Goal: Navigation & Orientation: Find specific page/section

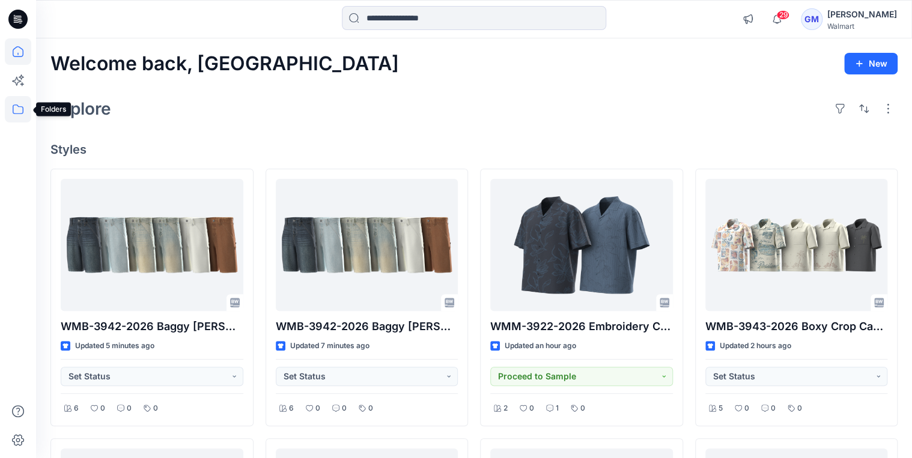
click at [17, 110] on icon at bounding box center [18, 109] width 26 height 26
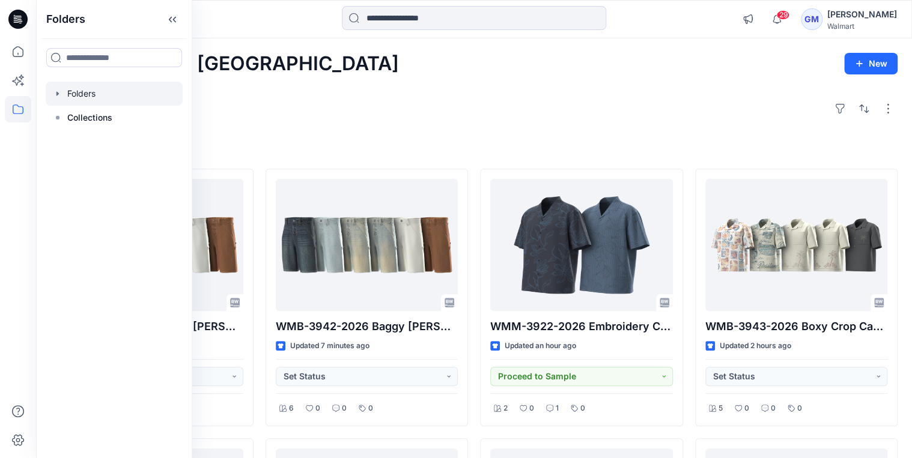
click at [59, 94] on icon "button" at bounding box center [58, 94] width 10 height 10
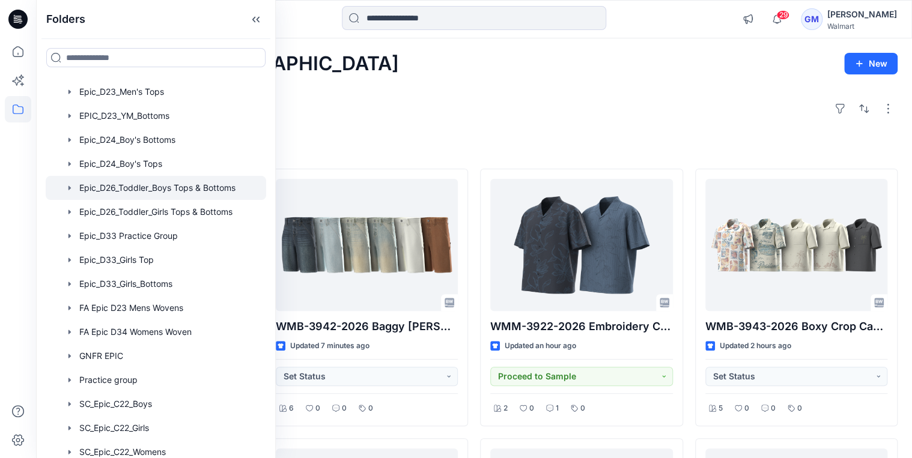
scroll to position [240, 0]
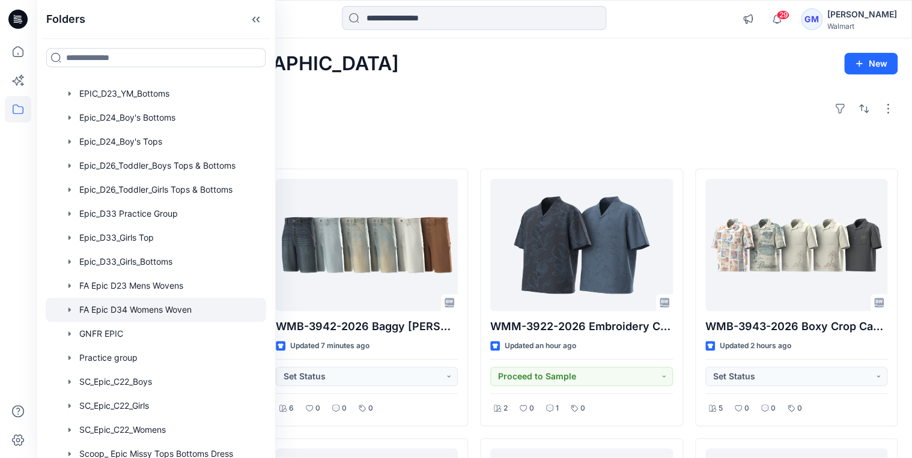
click at [130, 315] on div at bounding box center [156, 310] width 220 height 24
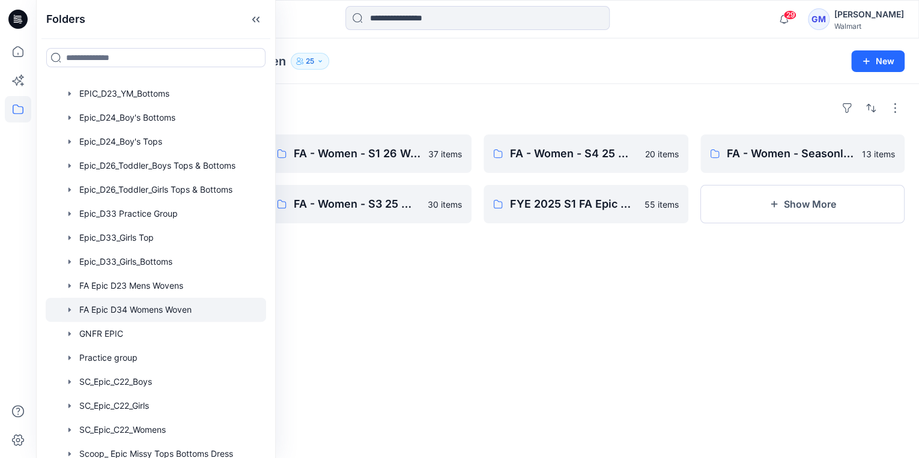
click at [262, 19] on div "Folders" at bounding box center [156, 19] width 238 height 38
click at [256, 19] on icon at bounding box center [257, 20] width 3 height 6
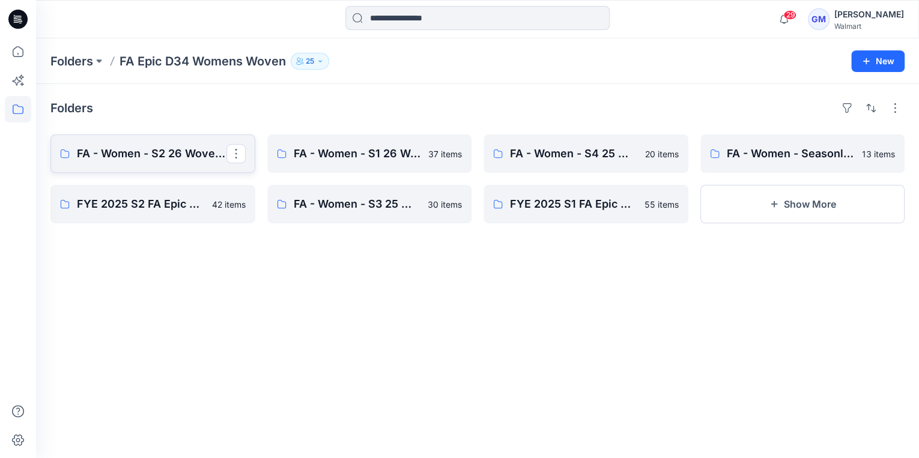
click at [189, 149] on p "FA - Women - S2 26 Woven Board" at bounding box center [152, 153] width 150 height 17
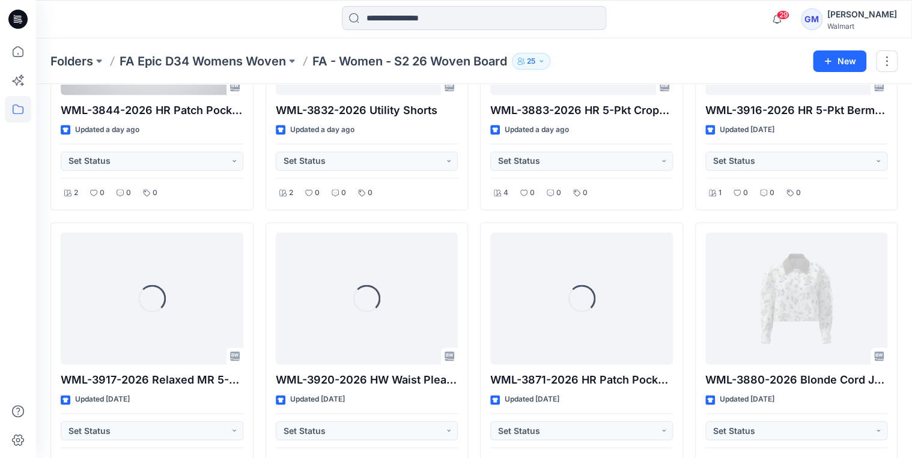
scroll to position [866, 0]
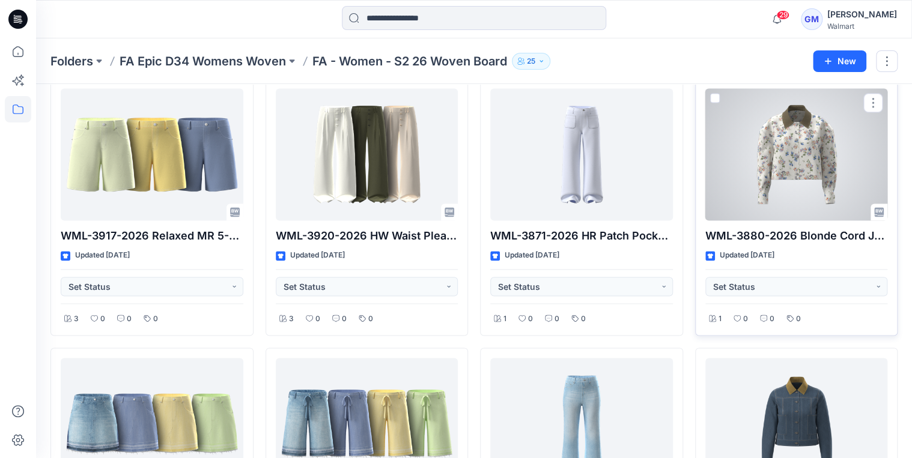
click at [807, 180] on div at bounding box center [796, 154] width 183 height 132
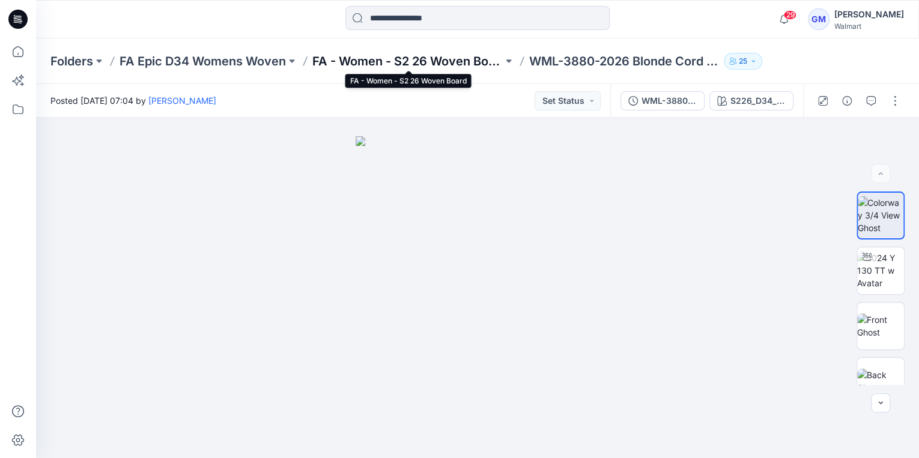
click at [437, 58] on p "FA - Women - S2 26 Woven Board" at bounding box center [407, 61] width 190 height 17
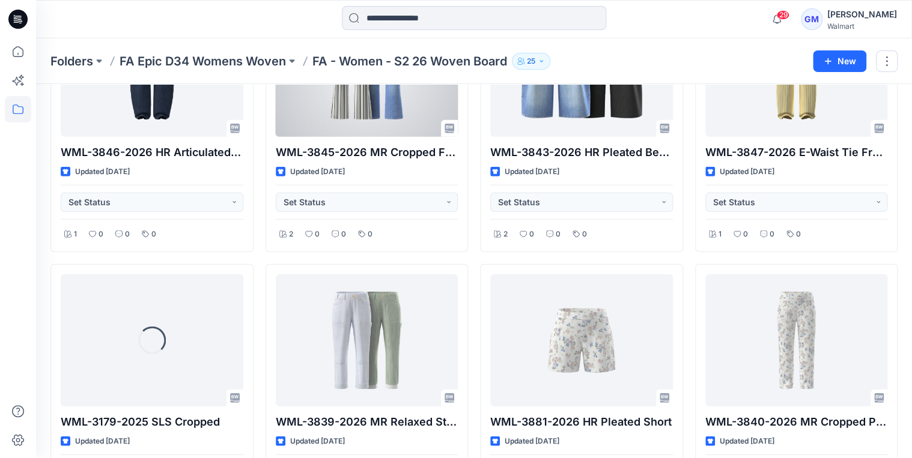
scroll to position [1577, 0]
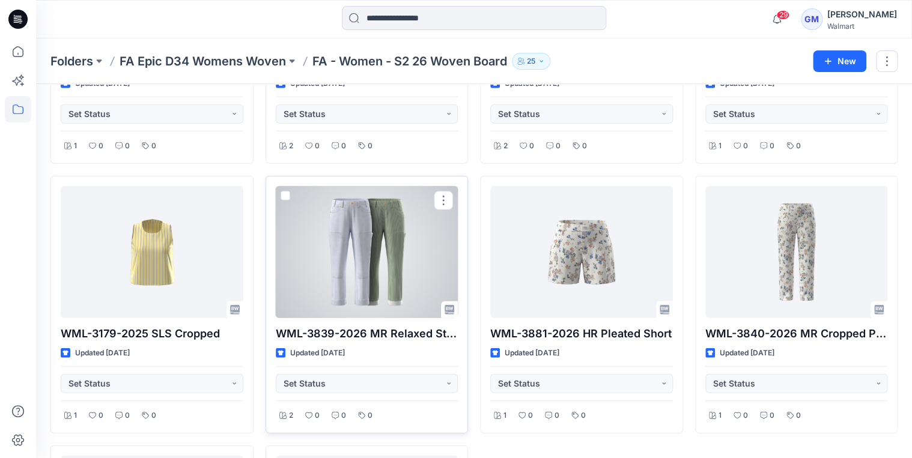
click at [385, 216] on div at bounding box center [367, 252] width 183 height 132
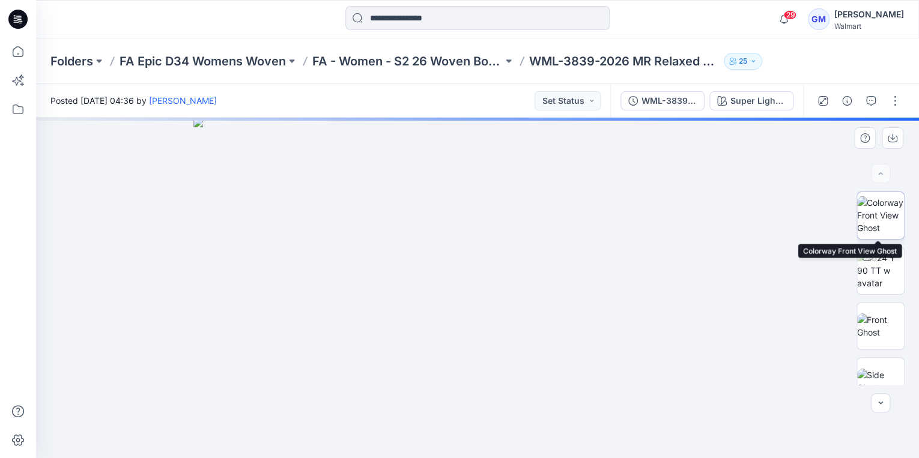
click at [877, 216] on img at bounding box center [880, 215] width 47 height 38
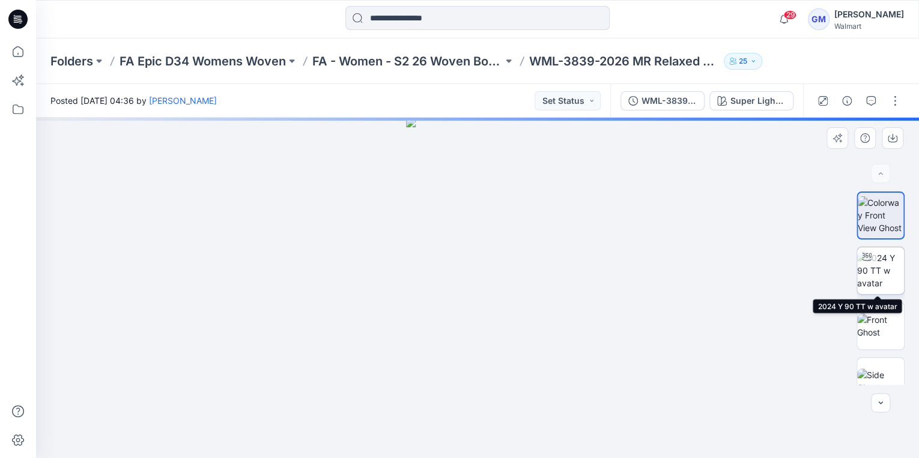
click at [881, 279] on img at bounding box center [880, 271] width 47 height 38
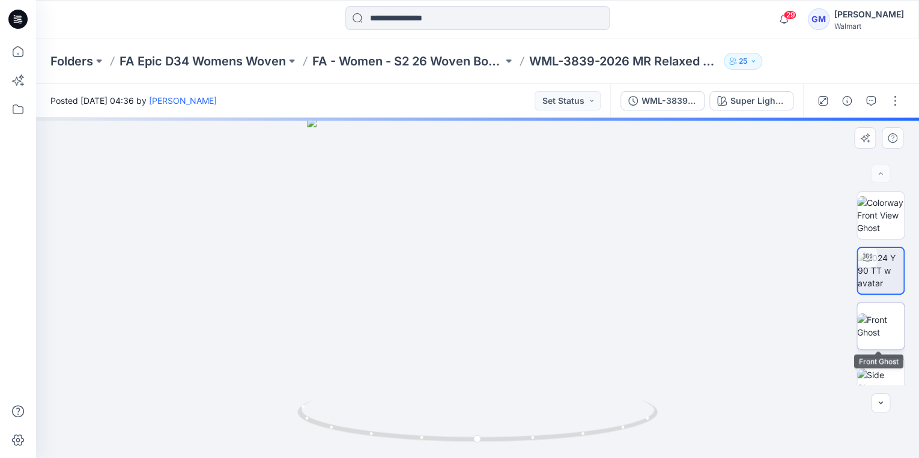
click at [871, 315] on img at bounding box center [880, 326] width 47 height 25
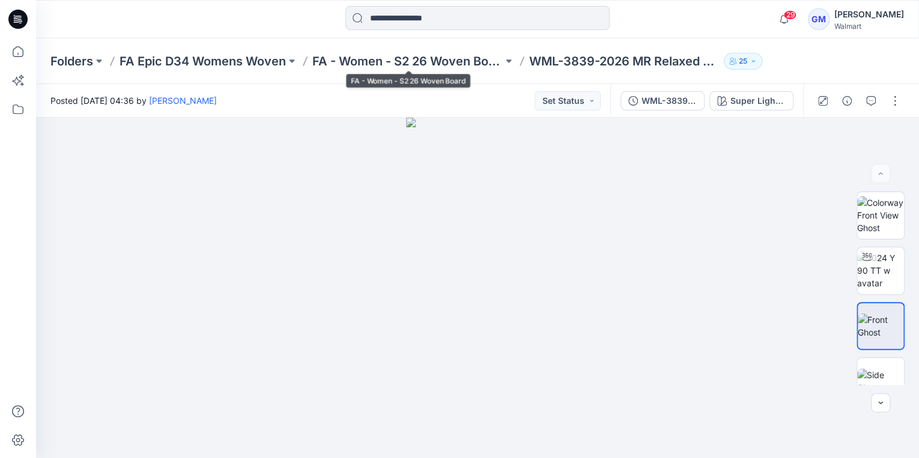
click at [440, 52] on div "Folders FA Epic D34 Womens Woven FA - Women - S2 26 Woven Board WML-3839-2026 M…" at bounding box center [477, 61] width 883 height 46
click at [442, 61] on p "FA - Women - S2 26 Woven Board" at bounding box center [407, 61] width 190 height 17
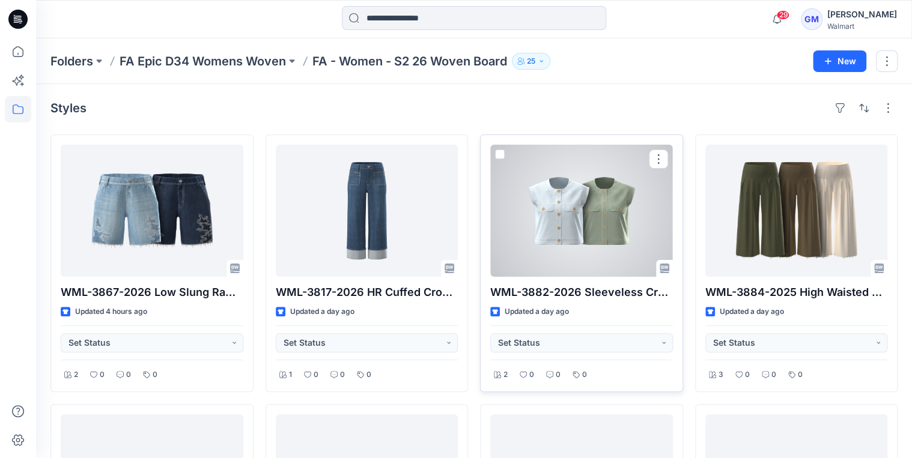
click at [560, 216] on div at bounding box center [581, 211] width 183 height 132
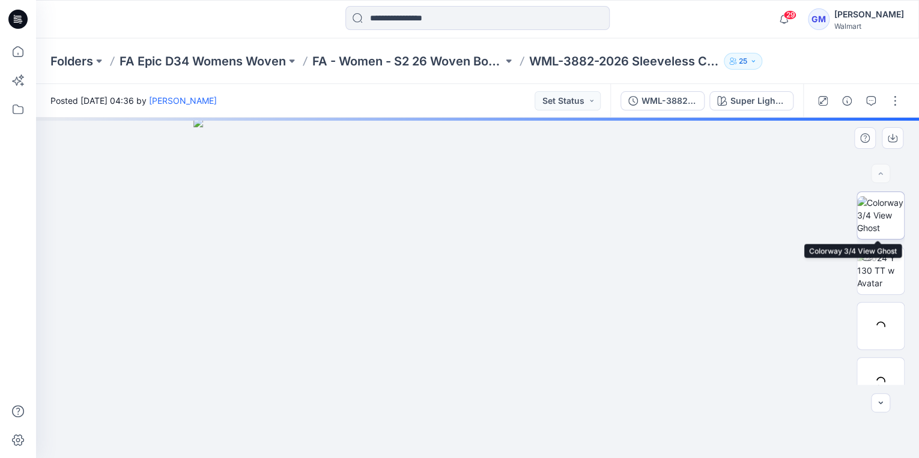
click at [858, 223] on img at bounding box center [880, 215] width 47 height 38
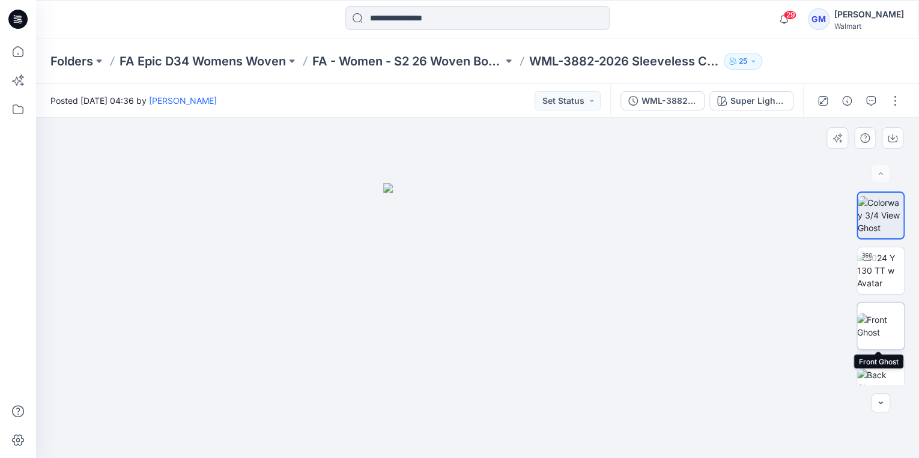
click at [871, 338] on img at bounding box center [880, 326] width 47 height 25
